Goal: Transaction & Acquisition: Obtain resource

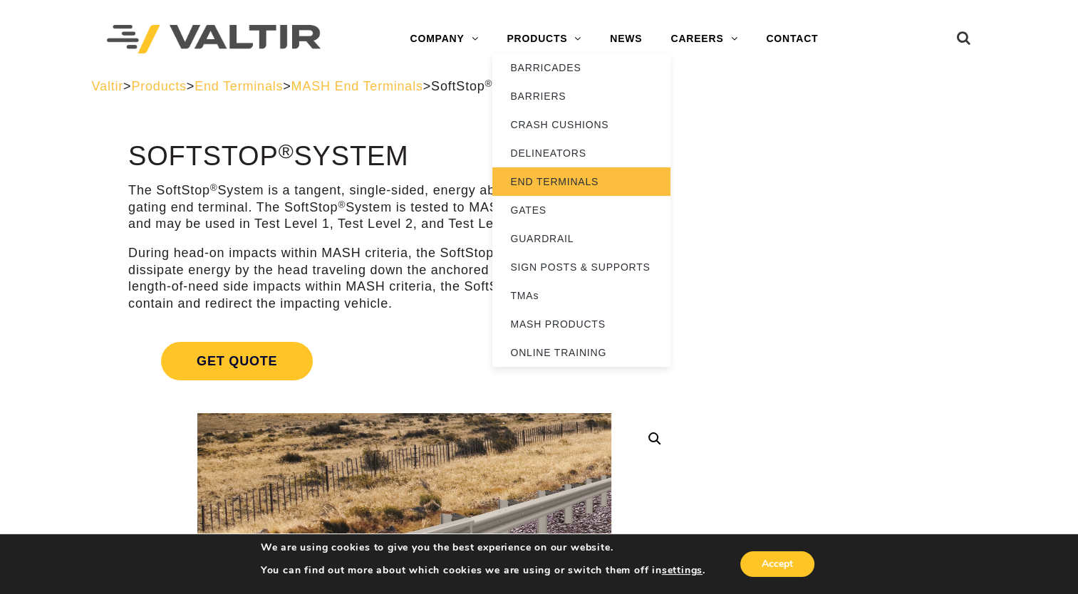
click at [554, 190] on link "END TERMINALS" at bounding box center [581, 181] width 178 height 29
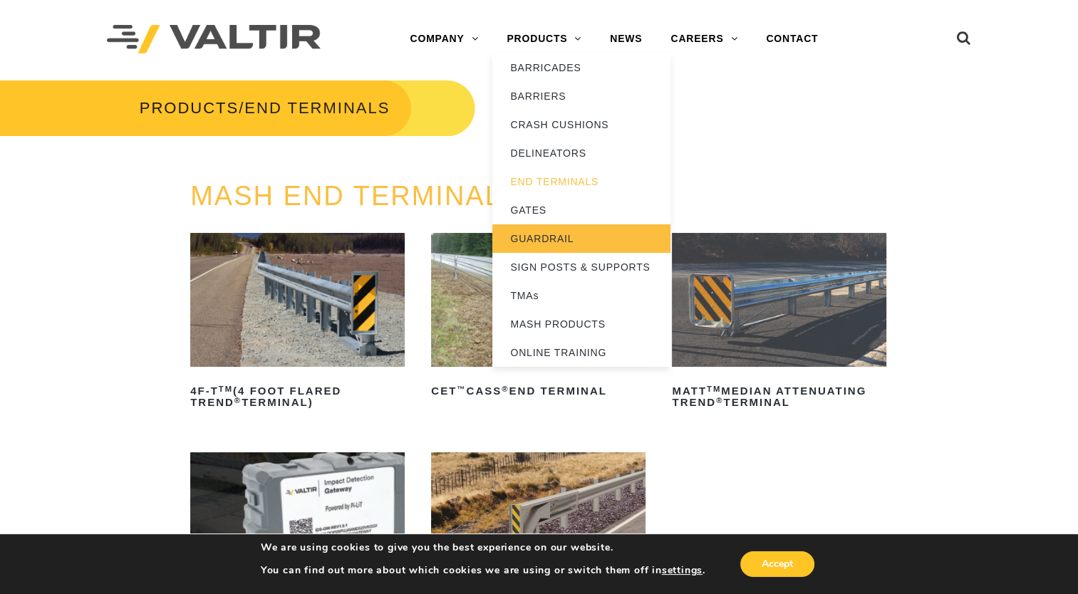
click at [555, 244] on link "GUARDRAIL" at bounding box center [581, 238] width 178 height 29
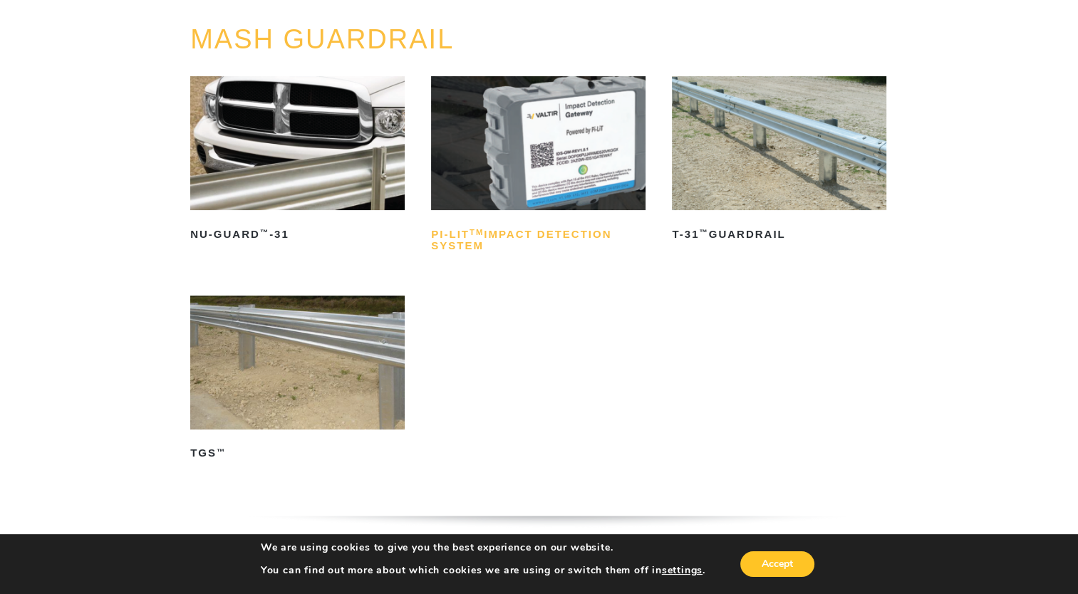
scroll to position [160, 0]
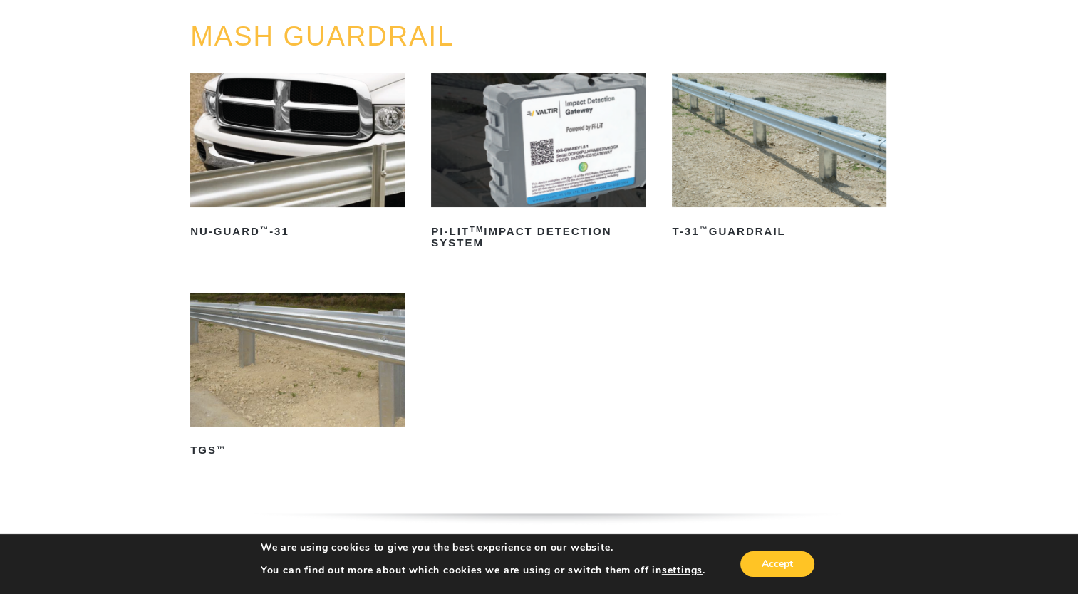
click at [738, 187] on img at bounding box center [779, 140] width 214 height 134
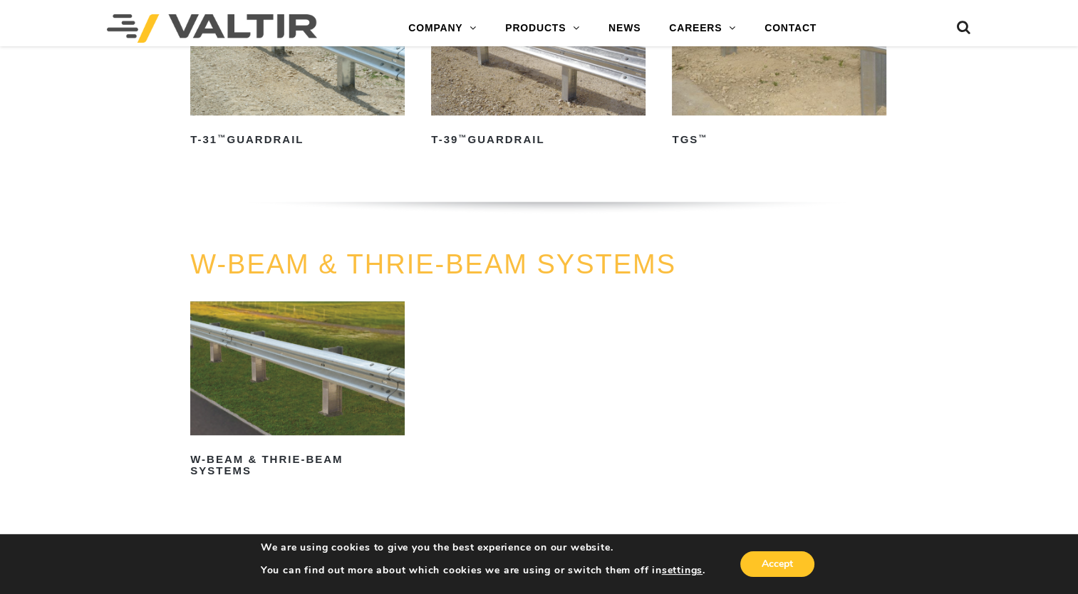
scroll to position [789, 0]
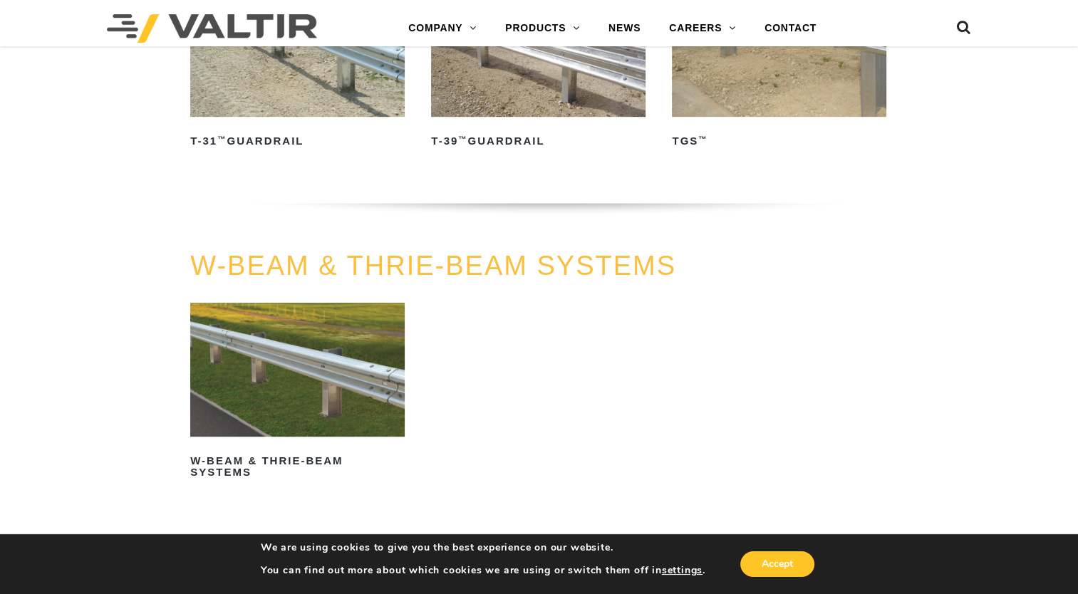
click at [341, 400] on img at bounding box center [297, 370] width 214 height 134
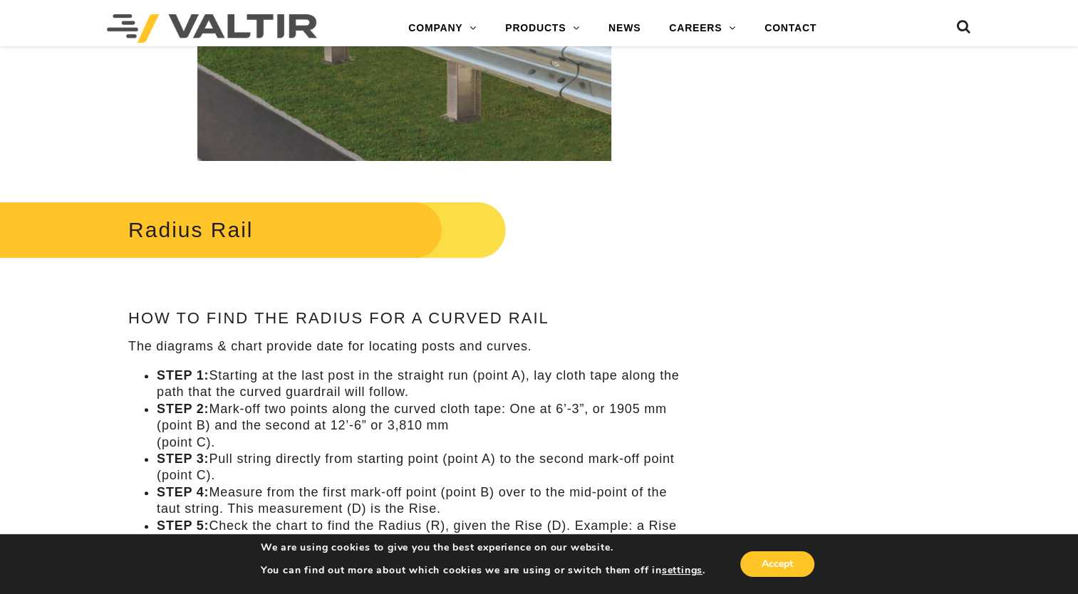
scroll to position [442, 0]
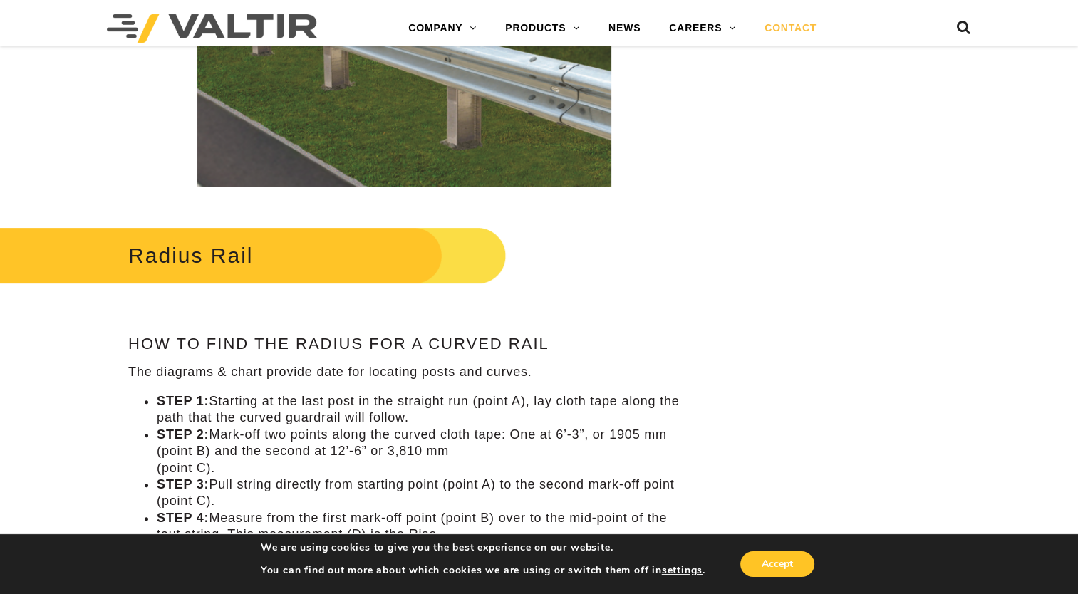
click at [786, 29] on link "CONTACT" at bounding box center [790, 28] width 81 height 29
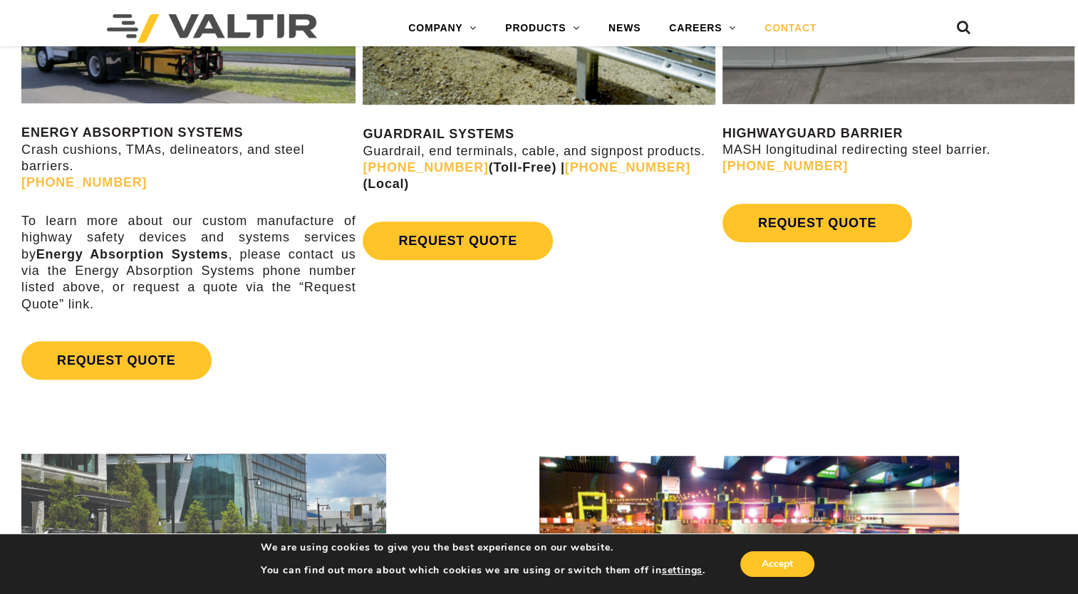
scroll to position [838, 0]
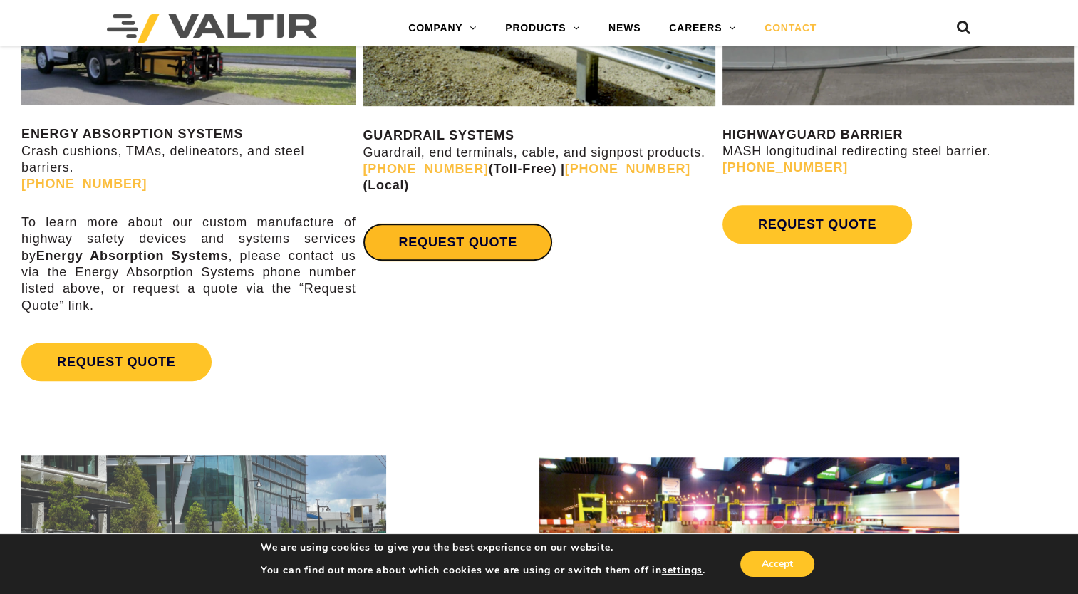
click at [473, 223] on link "REQUEST QUOTE" at bounding box center [458, 242] width 190 height 38
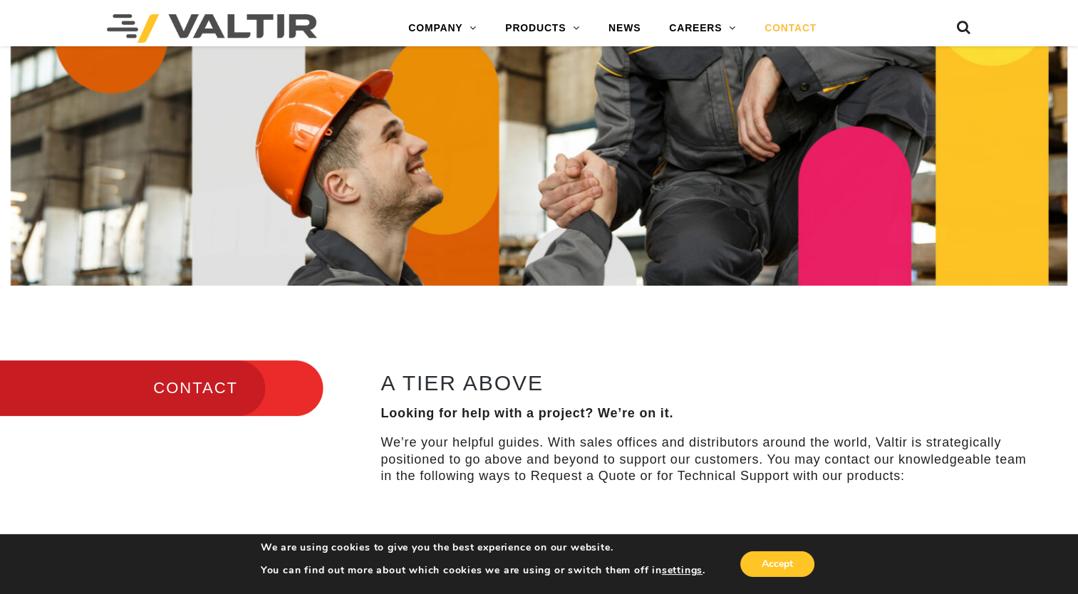
scroll to position [0, 0]
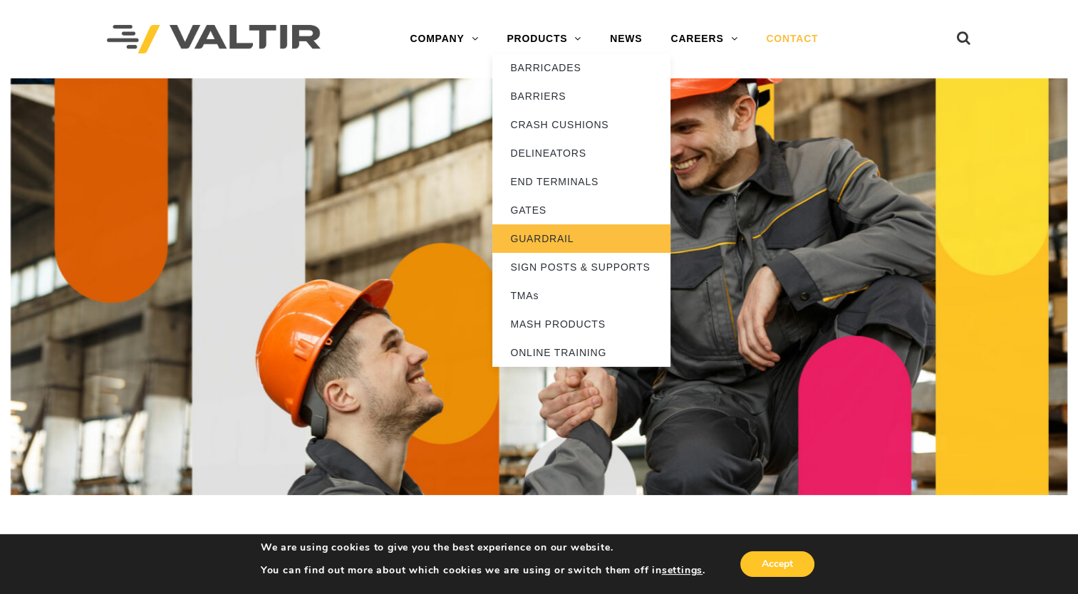
click at [544, 238] on link "GUARDRAIL" at bounding box center [581, 238] width 178 height 29
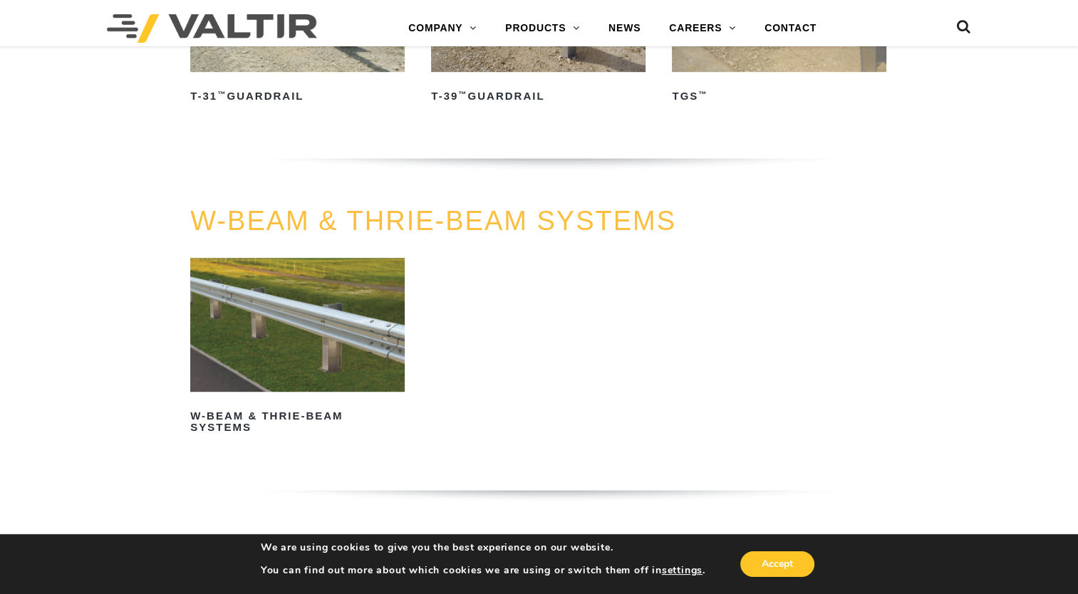
scroll to position [837, 0]
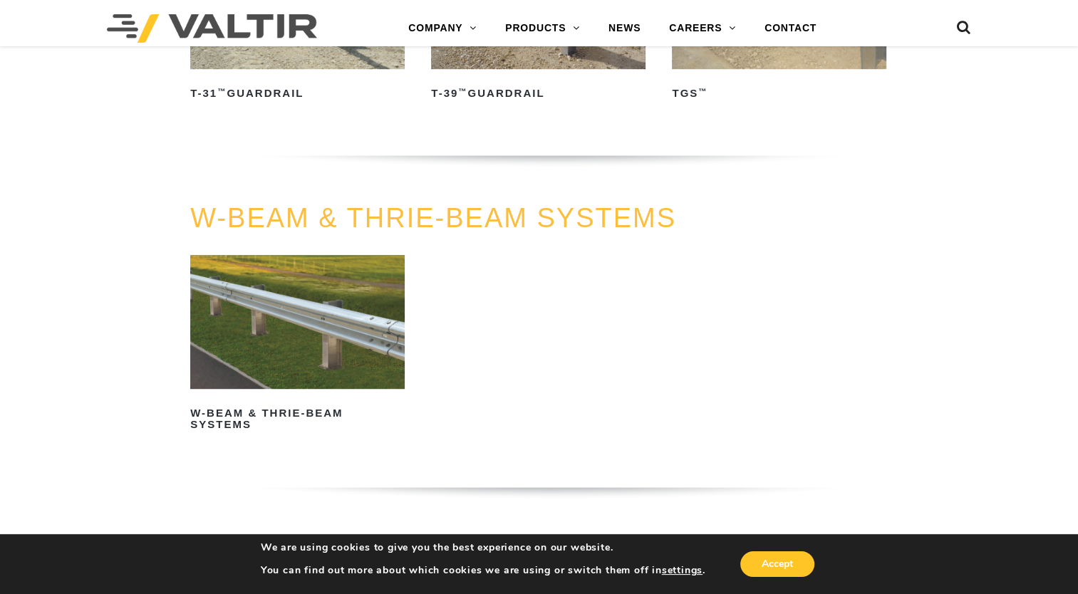
click at [347, 368] on img at bounding box center [297, 322] width 214 height 134
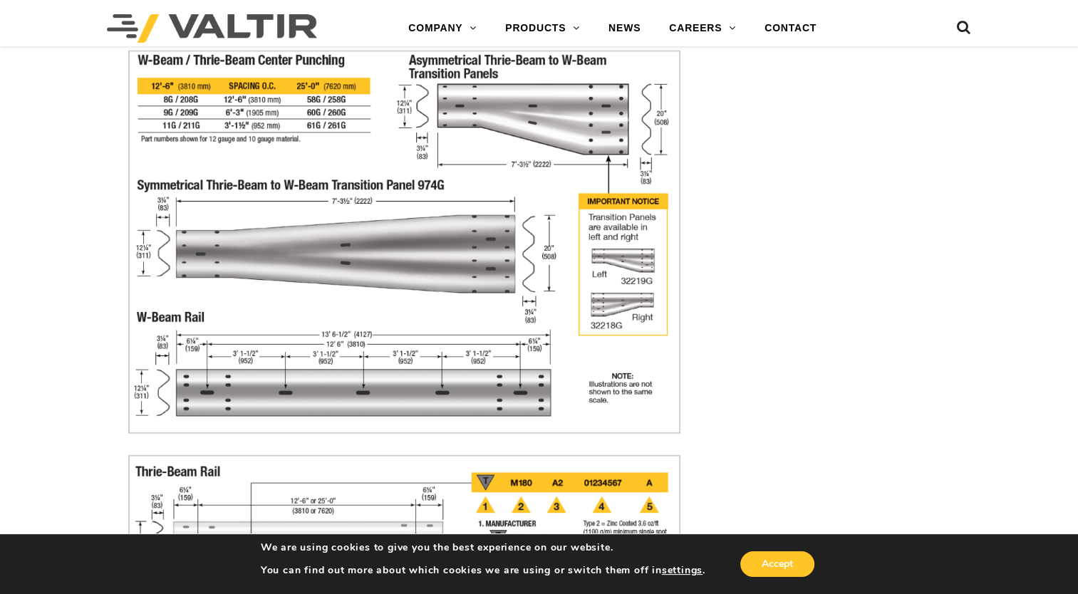
scroll to position [3671, 0]
click at [419, 361] on img at bounding box center [404, 241] width 552 height 383
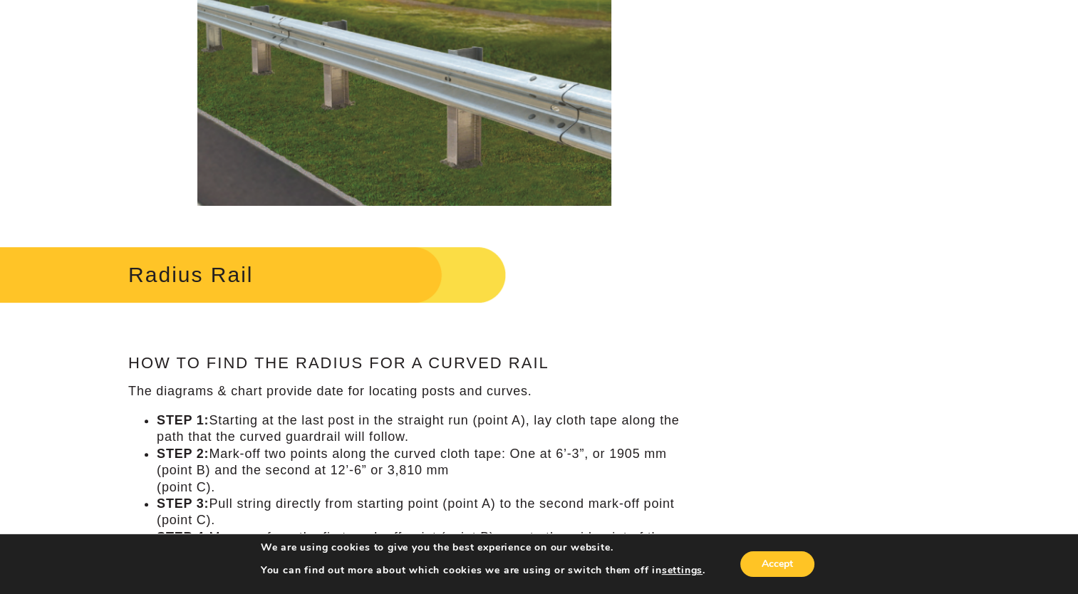
scroll to position [0, 0]
